Goal: Answer question/provide support: Answer question/provide support

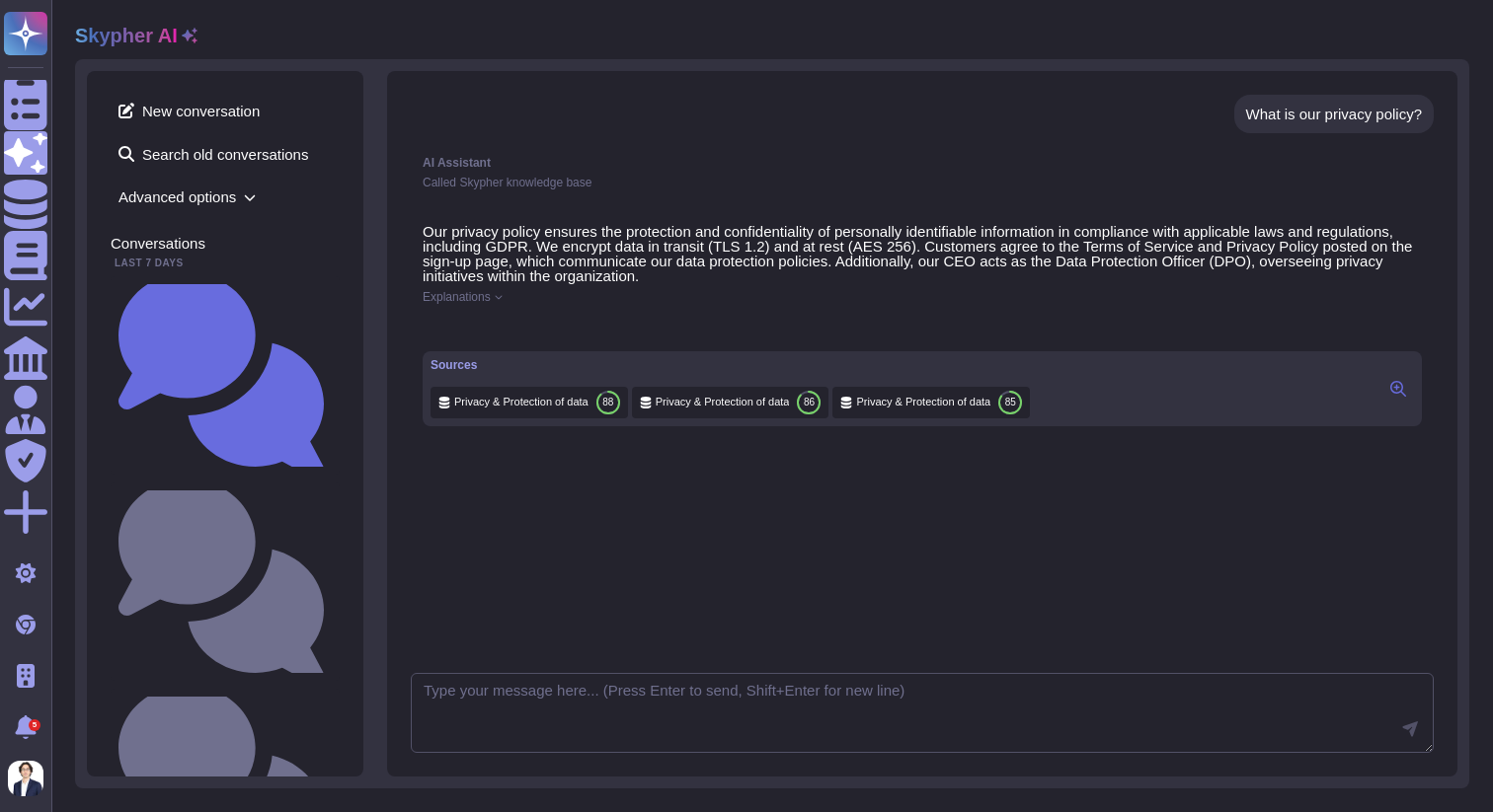
click at [457, 369] on div "Sources Privacy & Protection of data 88 Privacy & Protection of data 86 Privacy…" at bounding box center [922, 389] width 999 height 75
click at [458, 371] on div "Sources" at bounding box center [730, 365] width 600 height 12
click at [455, 371] on div "Sources" at bounding box center [730, 365] width 600 height 12
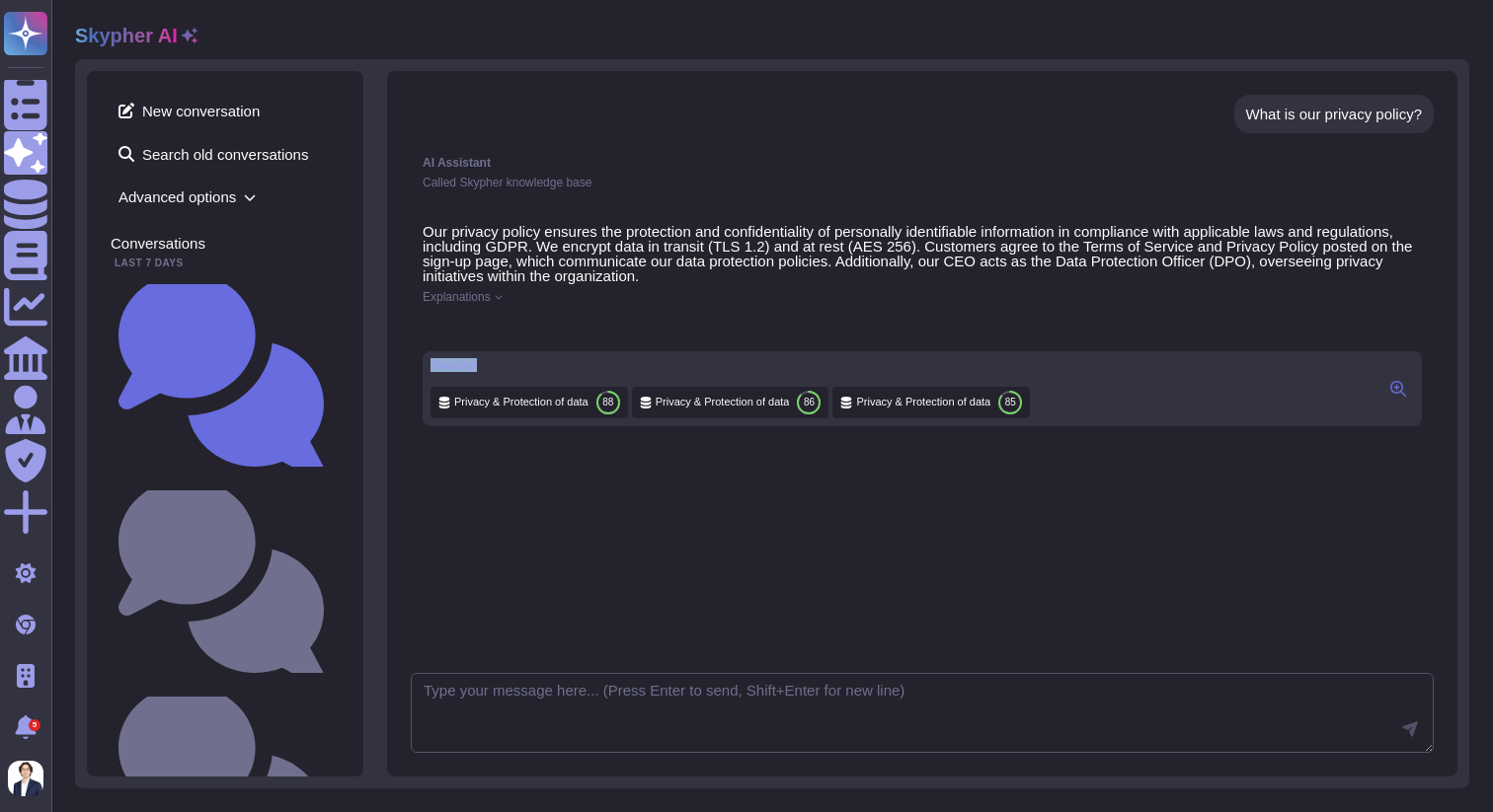
click at [1403, 395] on button at bounding box center [1398, 389] width 32 height 24
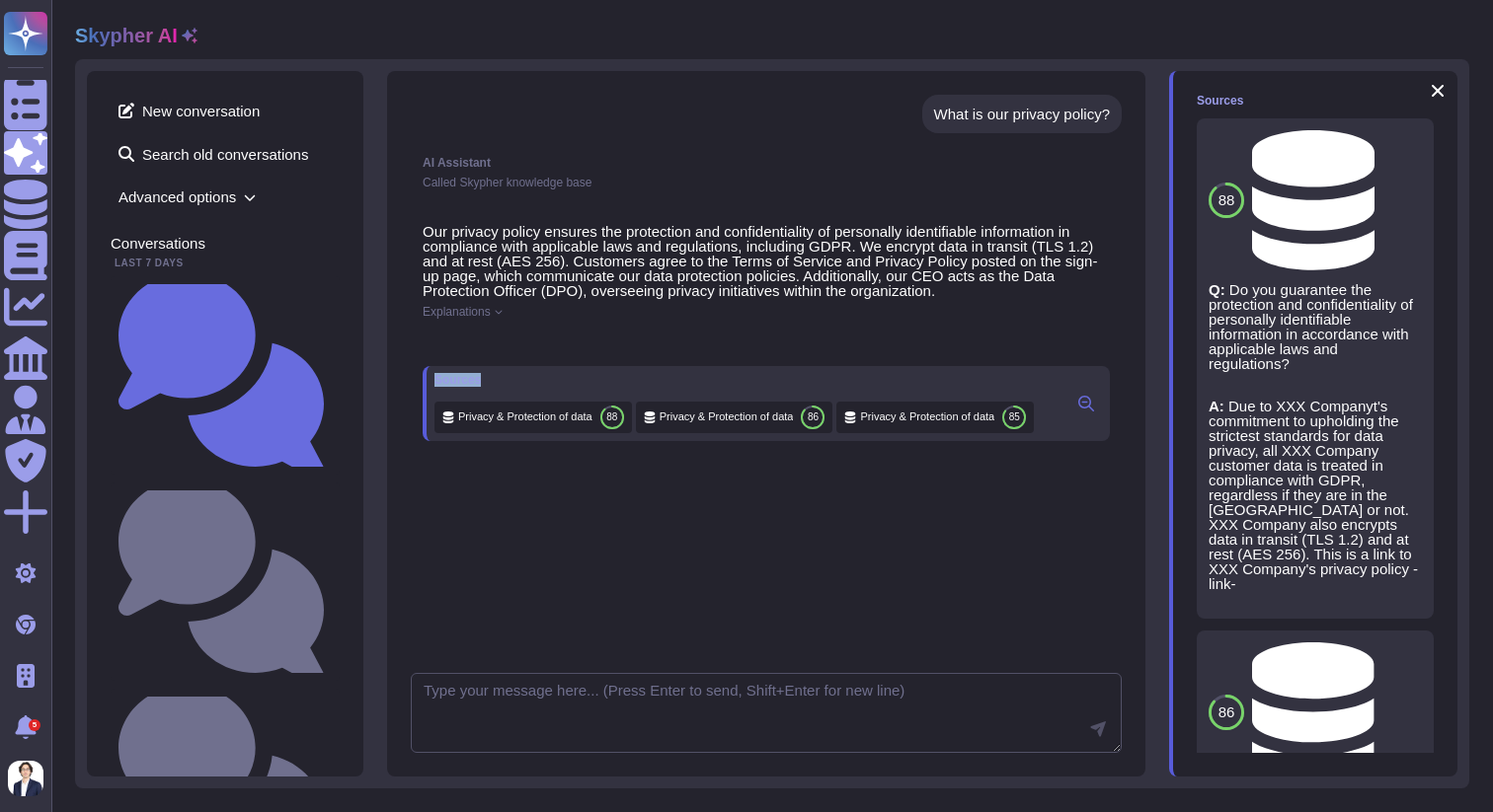
click at [922, 383] on div "Sources Privacy & Protection of data 88 Privacy & Protection of data 86 Privacy…" at bounding box center [766, 404] width 687 height 75
click at [1095, 415] on button at bounding box center [1086, 404] width 32 height 24
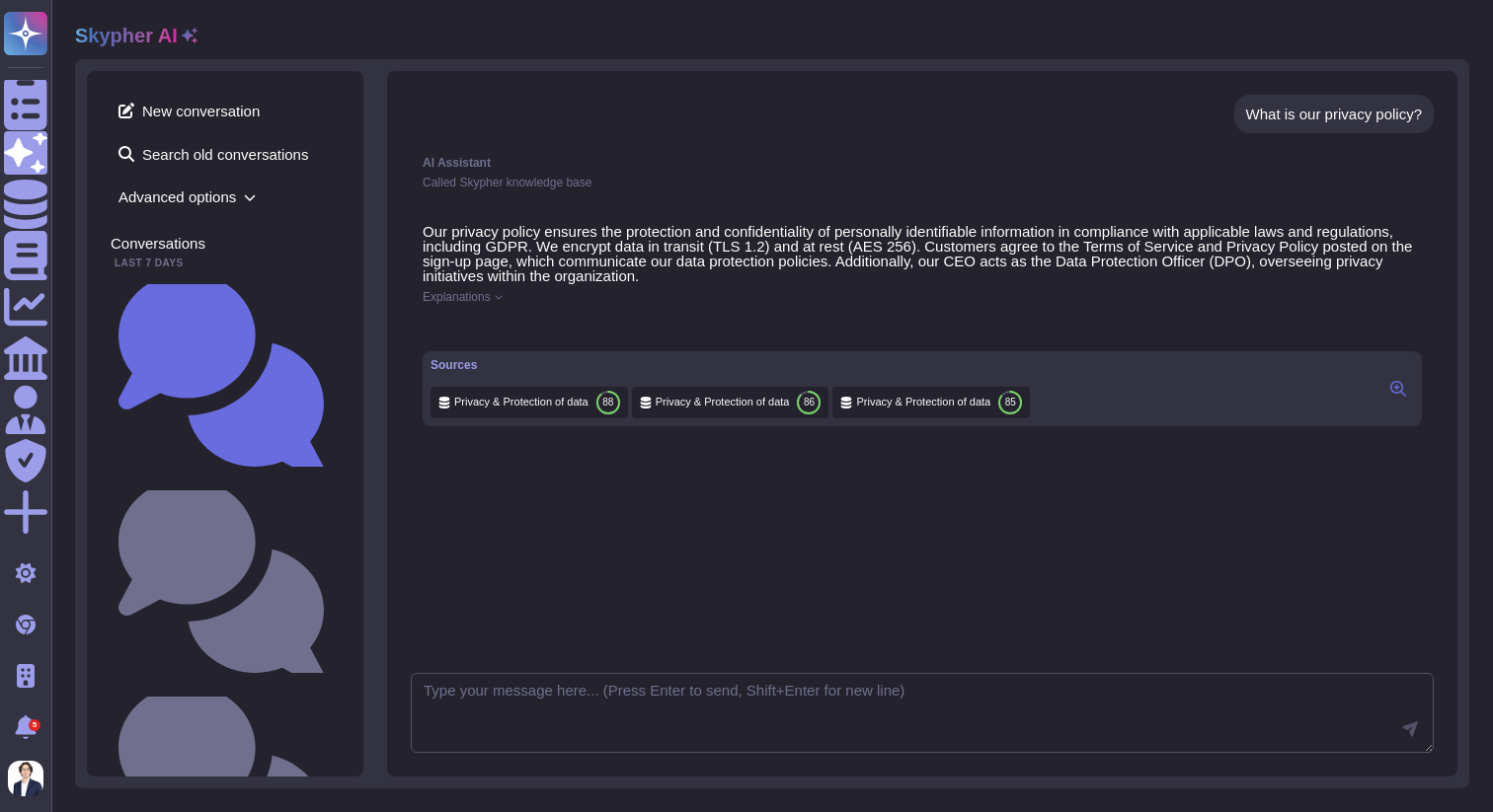
click at [446, 371] on div "Sources" at bounding box center [730, 365] width 600 height 12
click at [579, 409] on span "Privacy & Protection of data" at bounding box center [521, 402] width 135 height 15
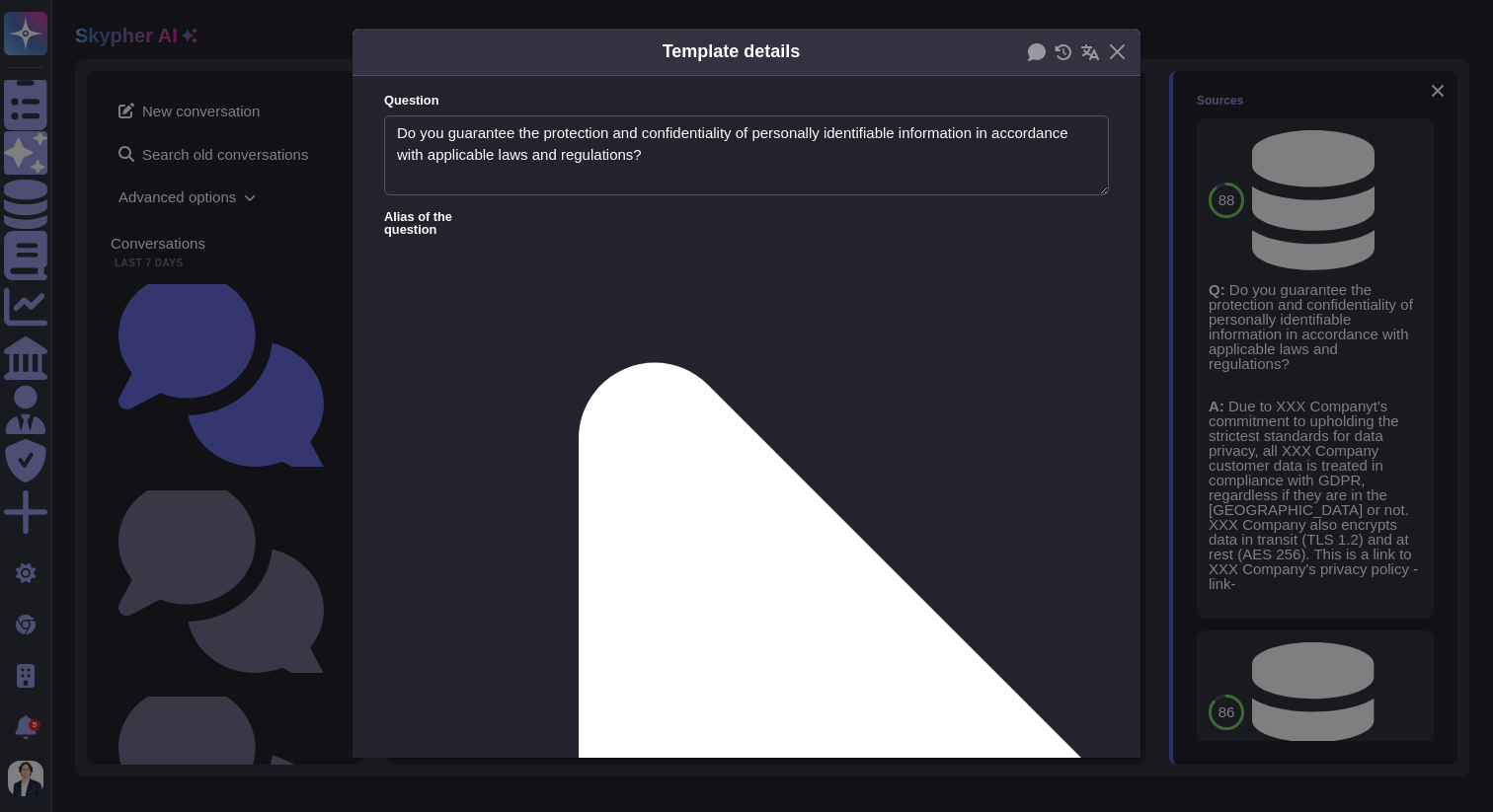
type textarea "Do you guarantee the protection and confidentiality of personally identifiable …"
type textarea "Due to XXX Companyt's commitment to upholding the strictest standards for data …"
click at [1114, 50] on button "Close" at bounding box center [1117, 51] width 31 height 31
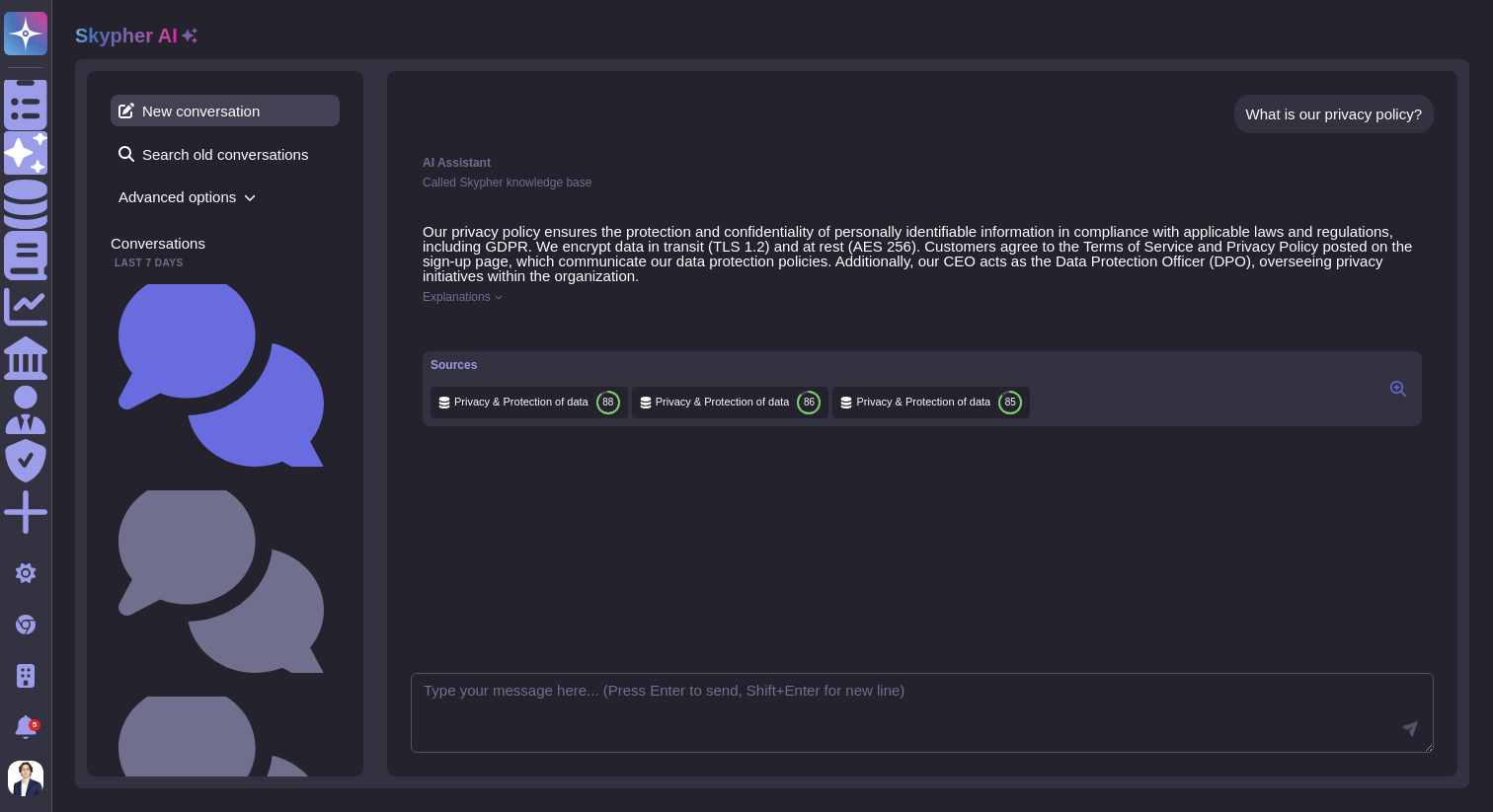
click at [225, 104] on span "New conversation" at bounding box center [225, 111] width 229 height 32
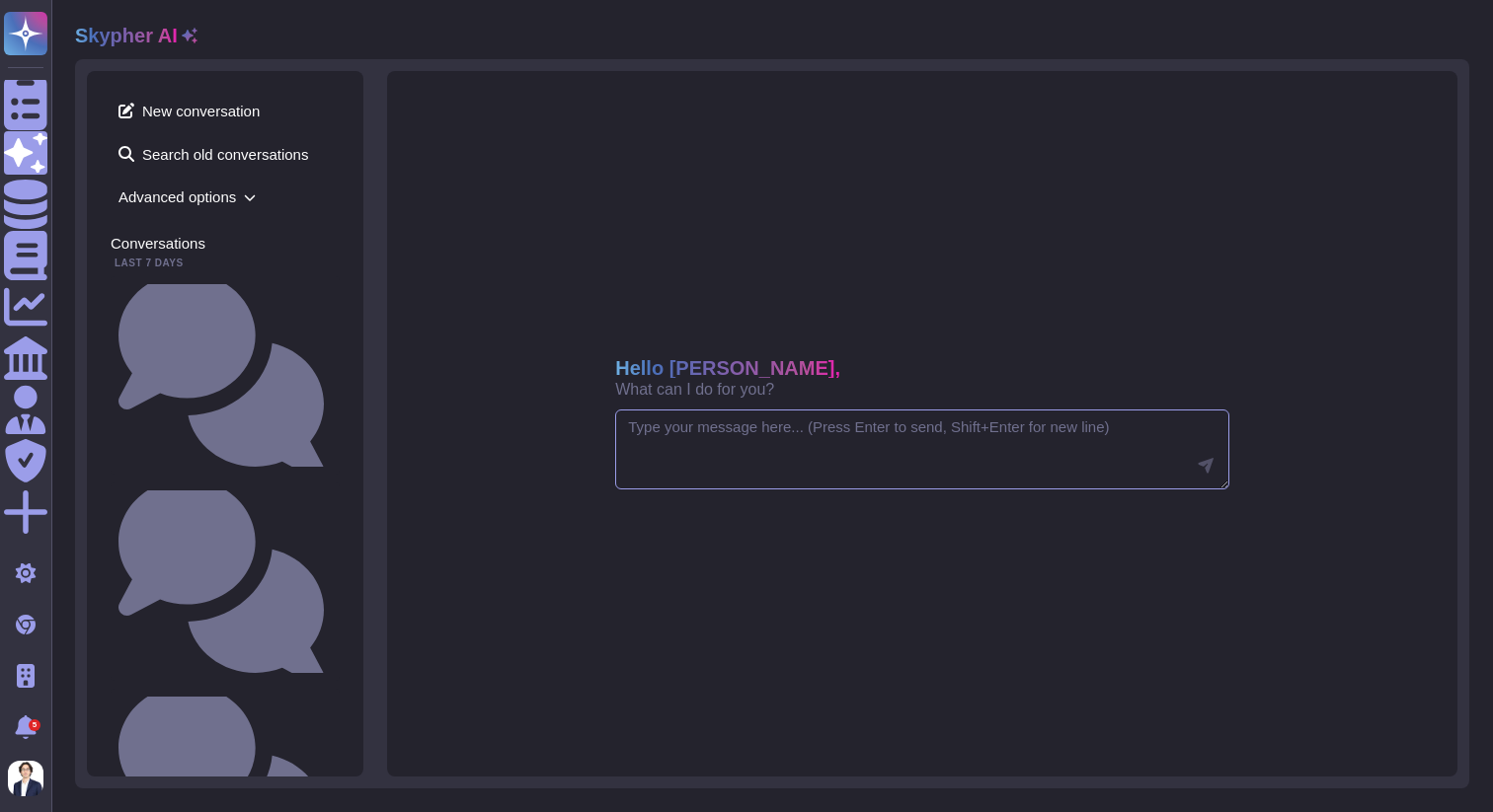
click at [810, 446] on textarea at bounding box center [922, 450] width 614 height 81
click at [840, 580] on div "Hello [PERSON_NAME], What can I do for you?" at bounding box center [922, 423] width 1071 height 705
